Goal: Information Seeking & Learning: Learn about a topic

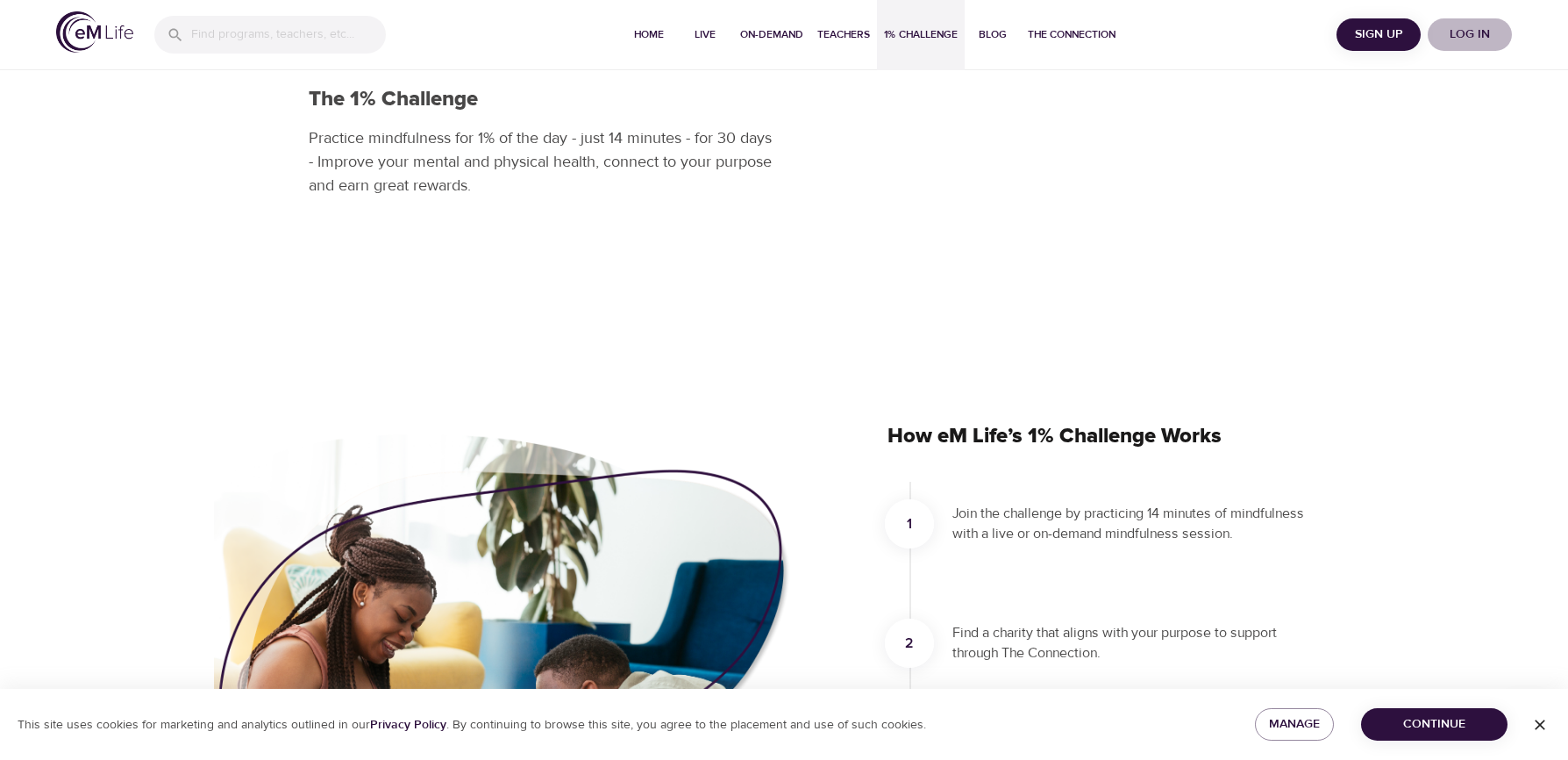
click at [1487, 33] on span "Log in" at bounding box center [1470, 35] width 70 height 22
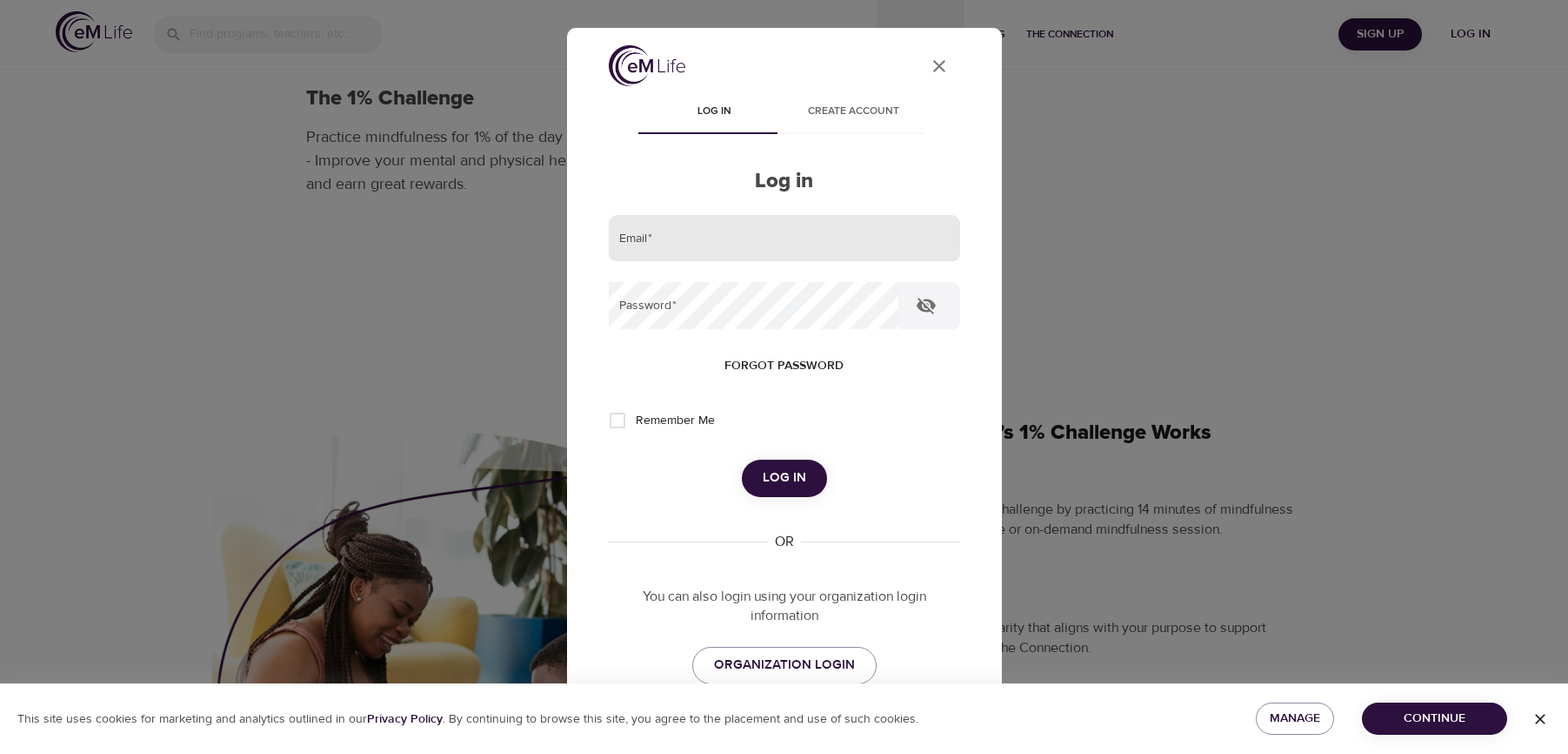
click at [738, 239] on input "email" at bounding box center [784, 238] width 351 height 47
type input "jpayne@massmutual.com"
click at [742, 459] on button "Log in" at bounding box center [784, 477] width 85 height 37
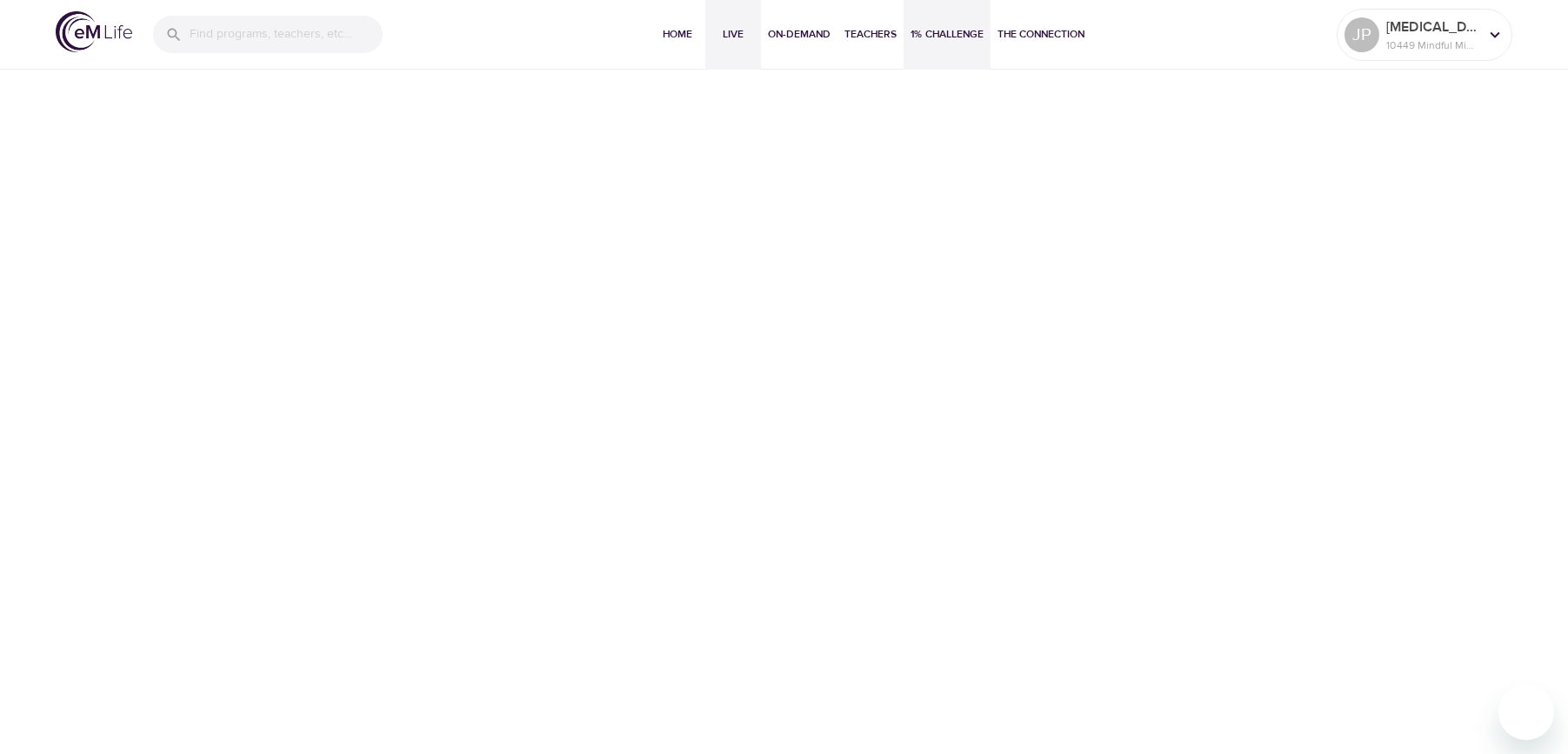
click at [740, 32] on span "Live" at bounding box center [733, 34] width 42 height 18
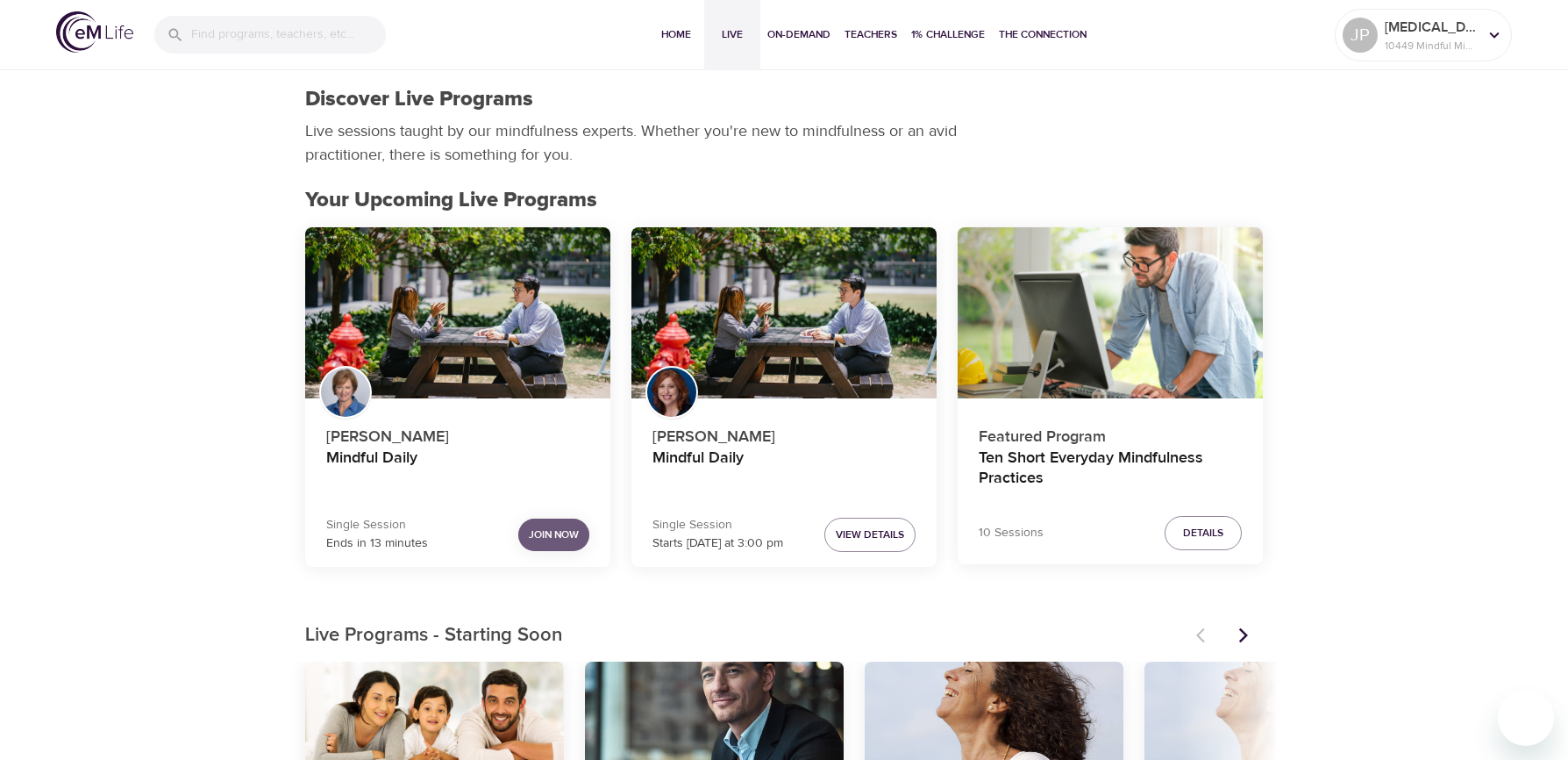
click at [565, 539] on span "Join Now" at bounding box center [554, 534] width 50 height 18
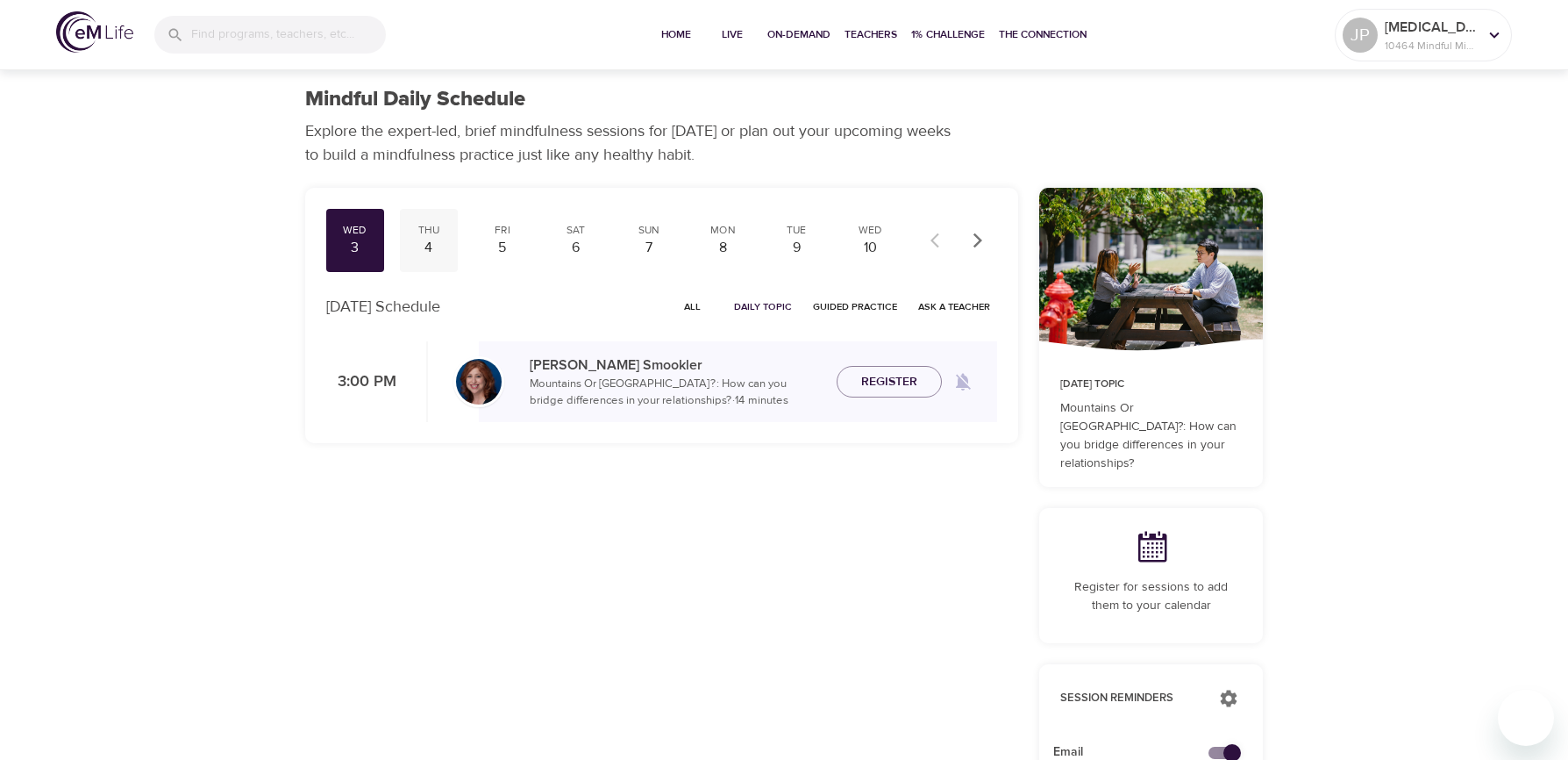
click at [432, 239] on div "4" at bounding box center [429, 248] width 44 height 20
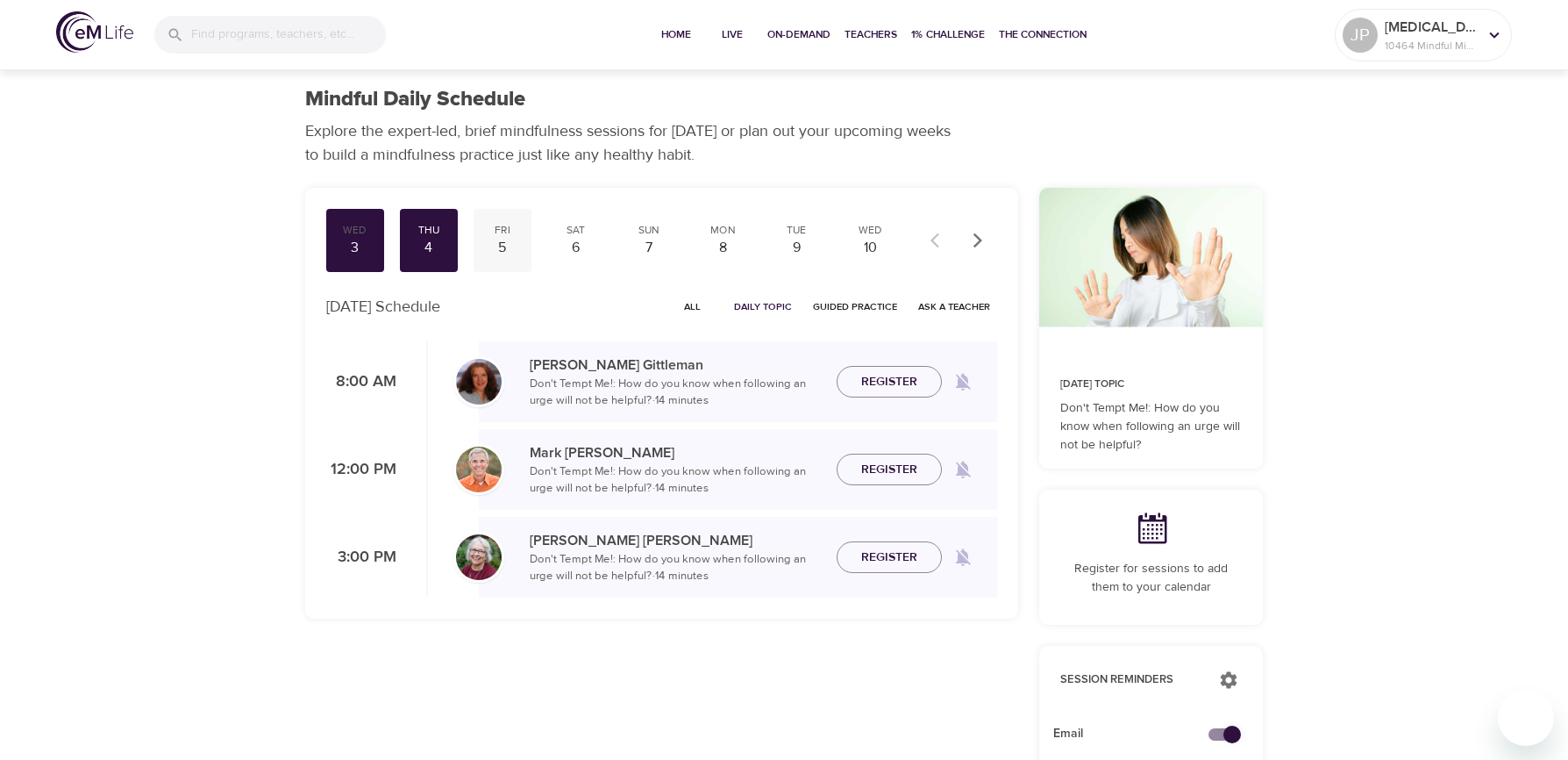
click at [508, 236] on div "Fri" at bounding box center [503, 230] width 44 height 15
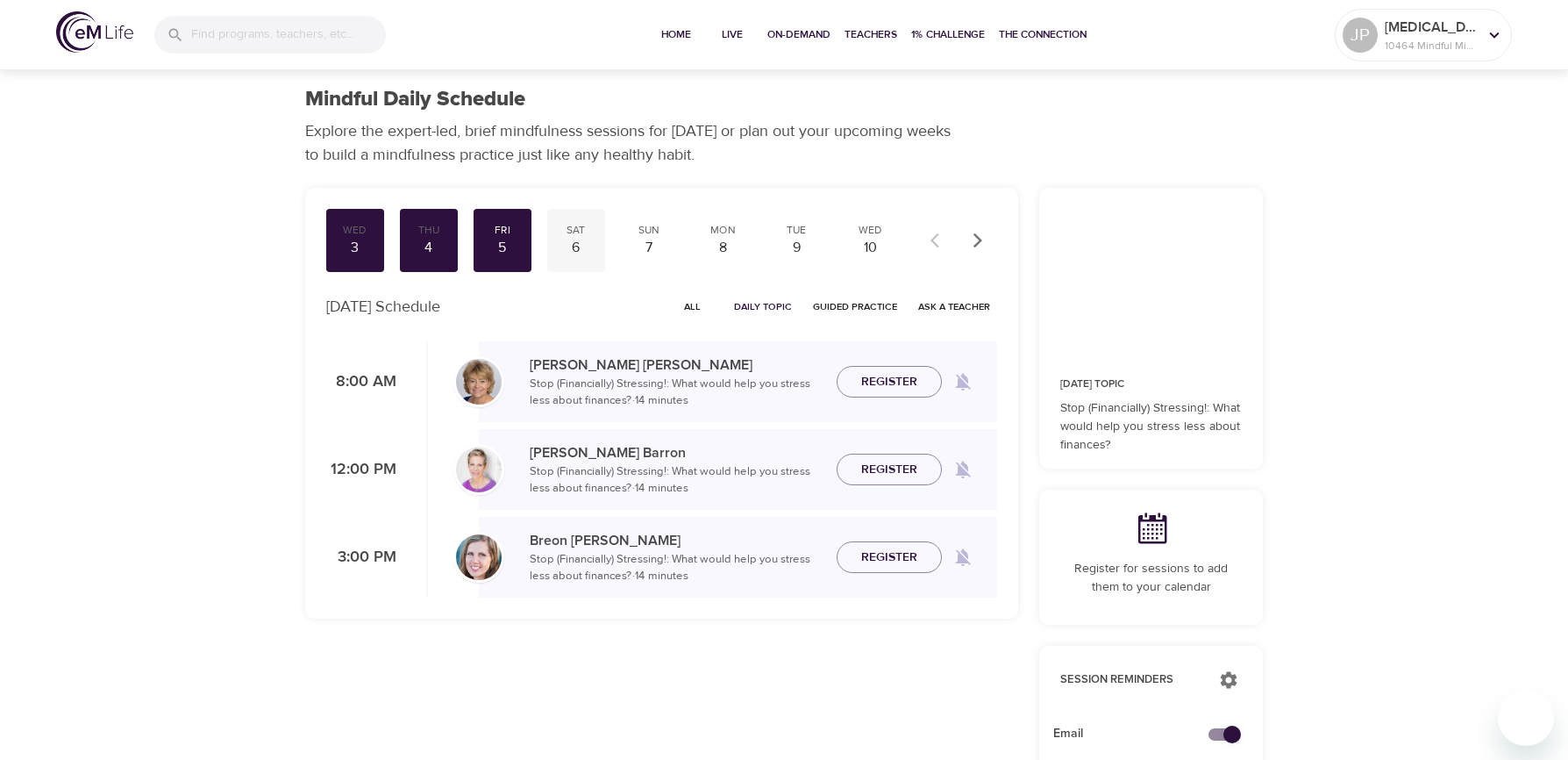
click at [585, 230] on div "Sat" at bounding box center [576, 230] width 44 height 15
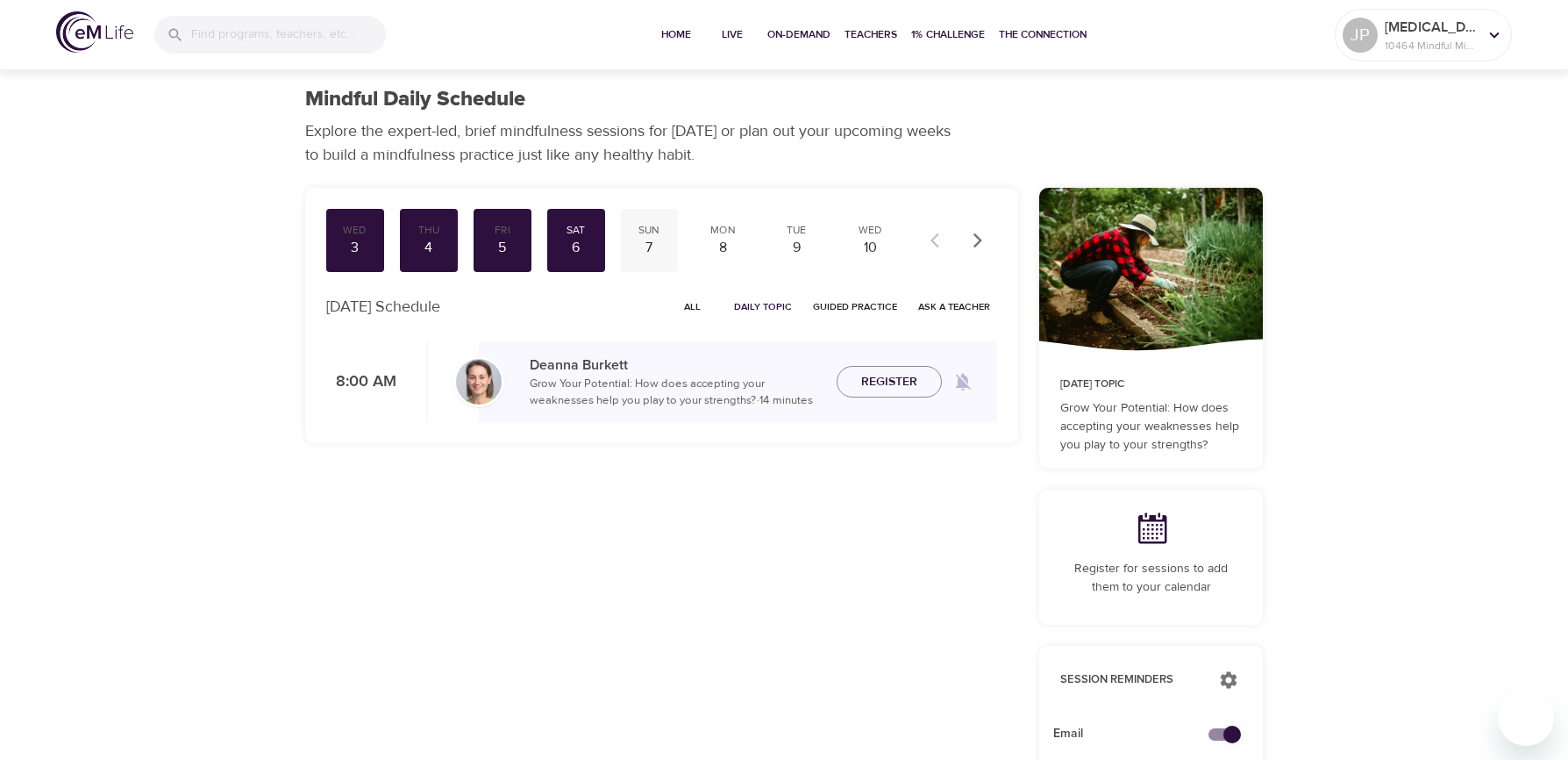
click at [660, 228] on div "Sun" at bounding box center [650, 230] width 44 height 15
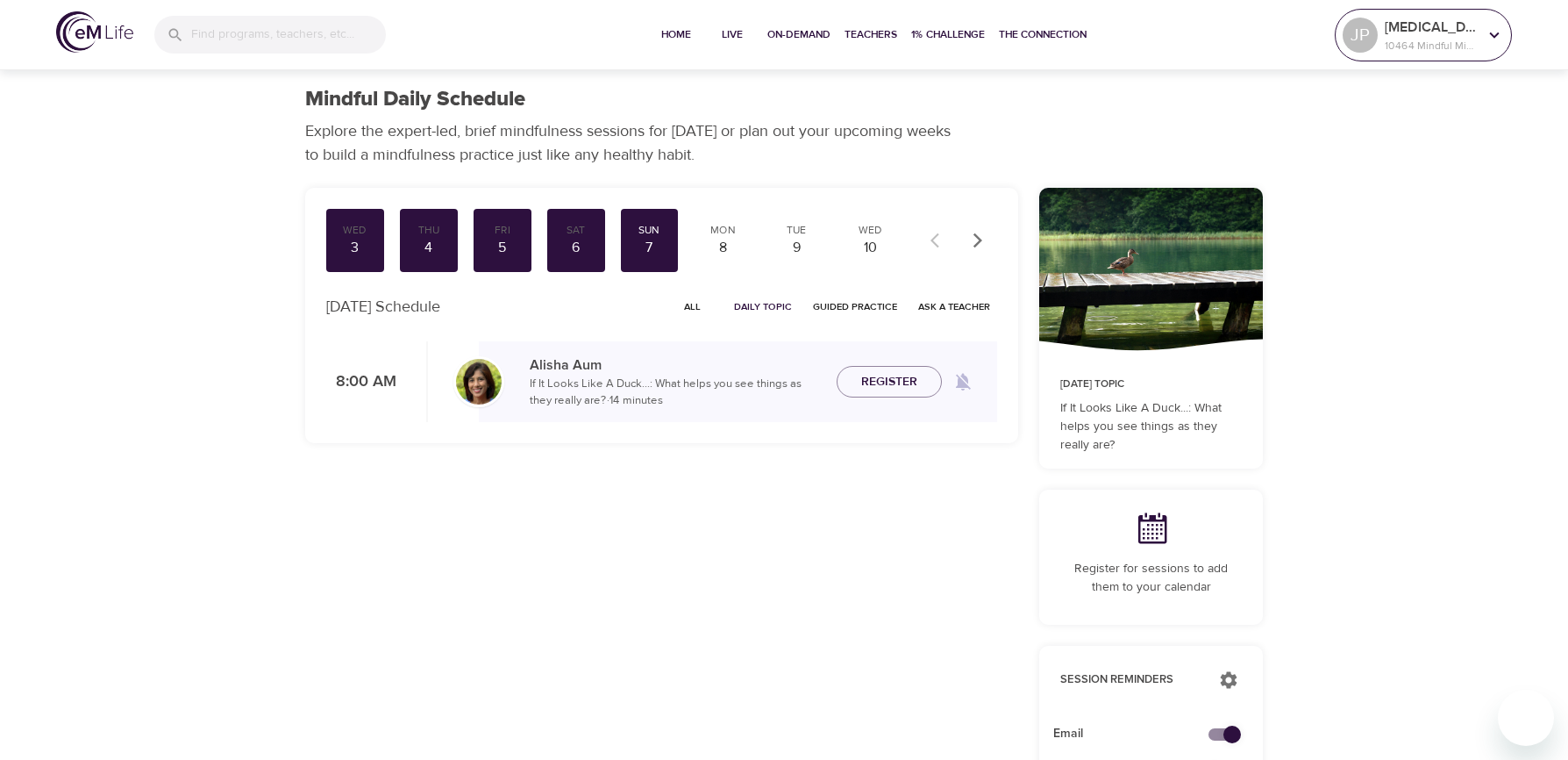
click at [1467, 33] on p "[MEDICAL_DATA]" at bounding box center [1431, 27] width 93 height 21
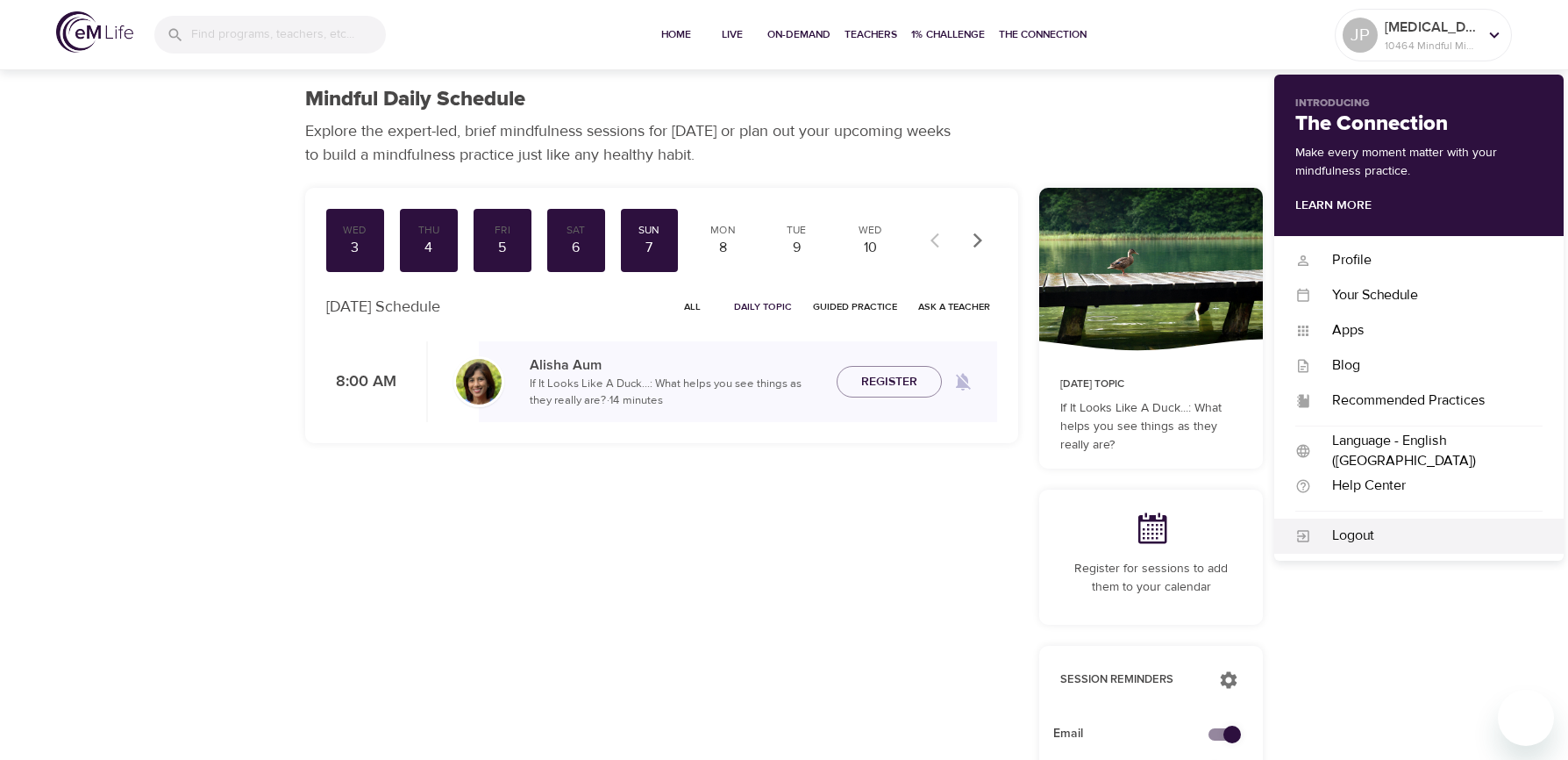
click at [1358, 533] on div "Logout" at bounding box center [1427, 535] width 232 height 20
